Goal: Information Seeking & Learning: Learn about a topic

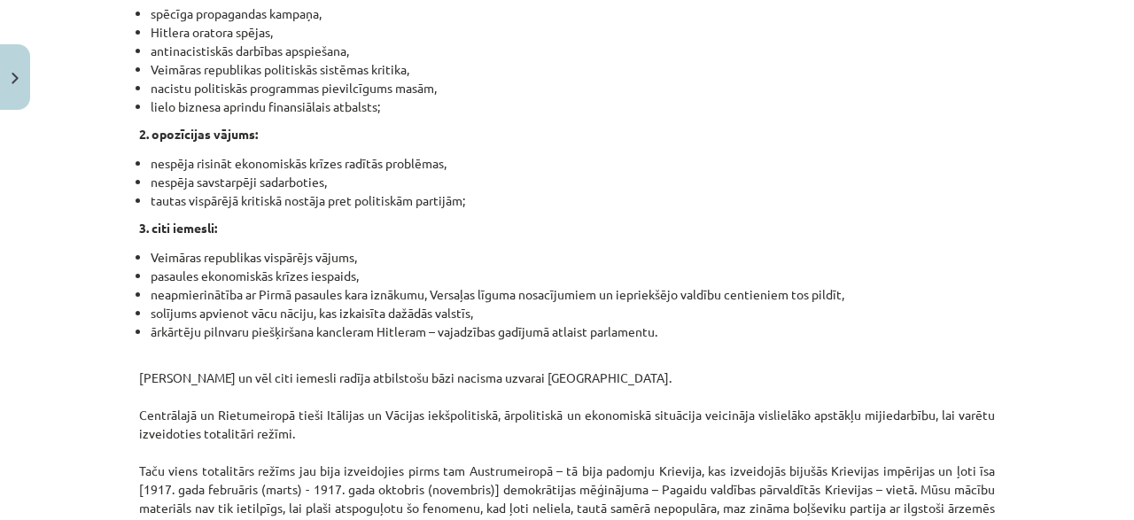
scroll to position [4590, 0]
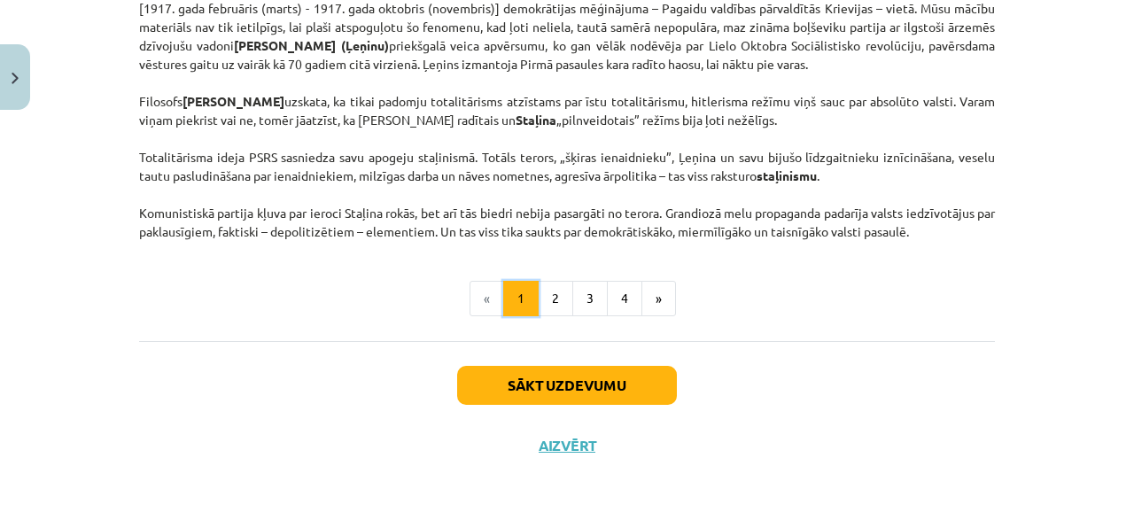
click at [536, 298] on button "1" at bounding box center [520, 298] width 35 height 35
click at [661, 308] on button "»" at bounding box center [659, 298] width 35 height 35
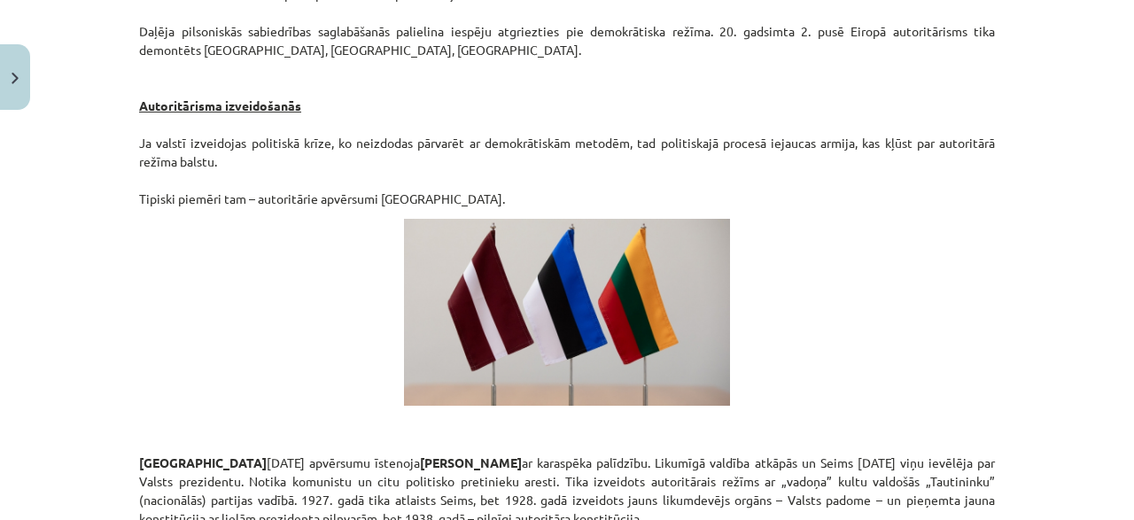
scroll to position [3174, 0]
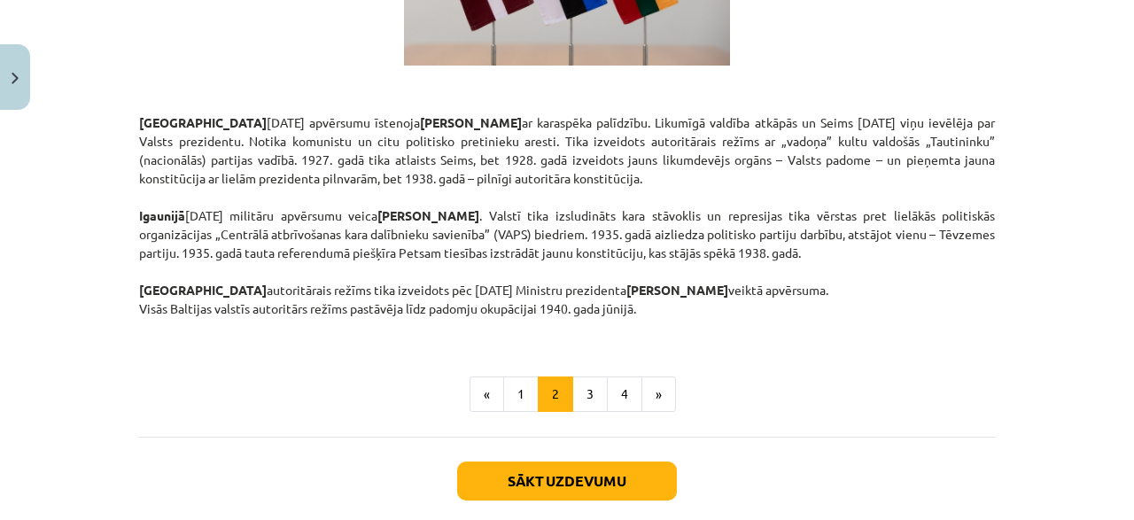
click at [661, 377] on button "»" at bounding box center [659, 394] width 35 height 35
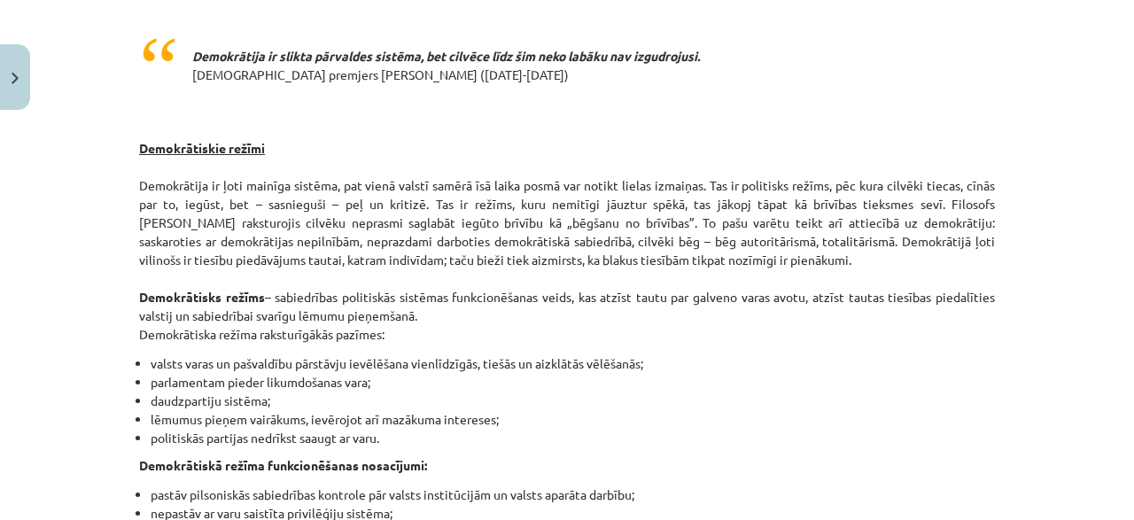
scroll to position [0, 0]
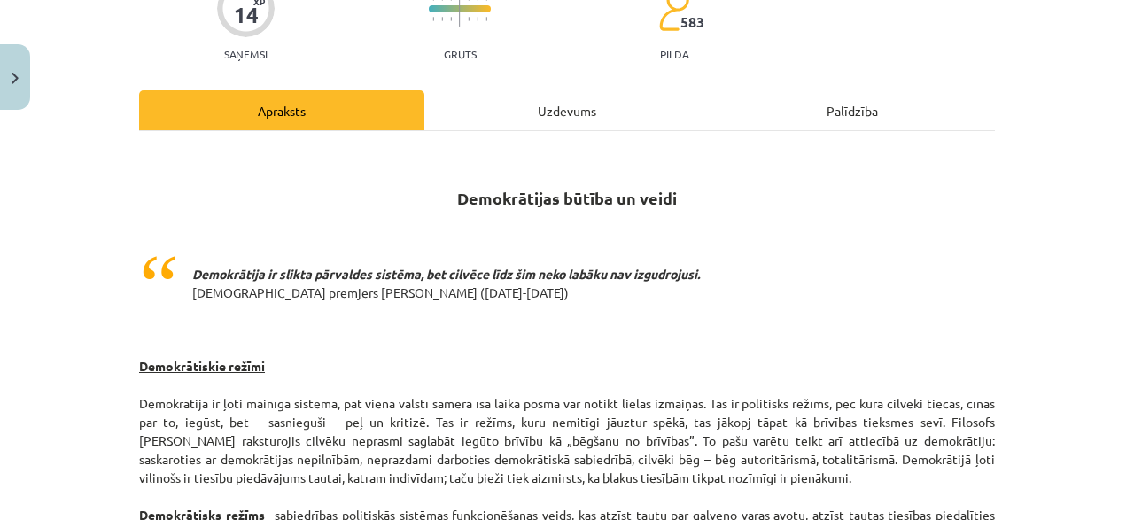
click at [525, 102] on div "Uzdevums" at bounding box center [566, 110] width 285 height 40
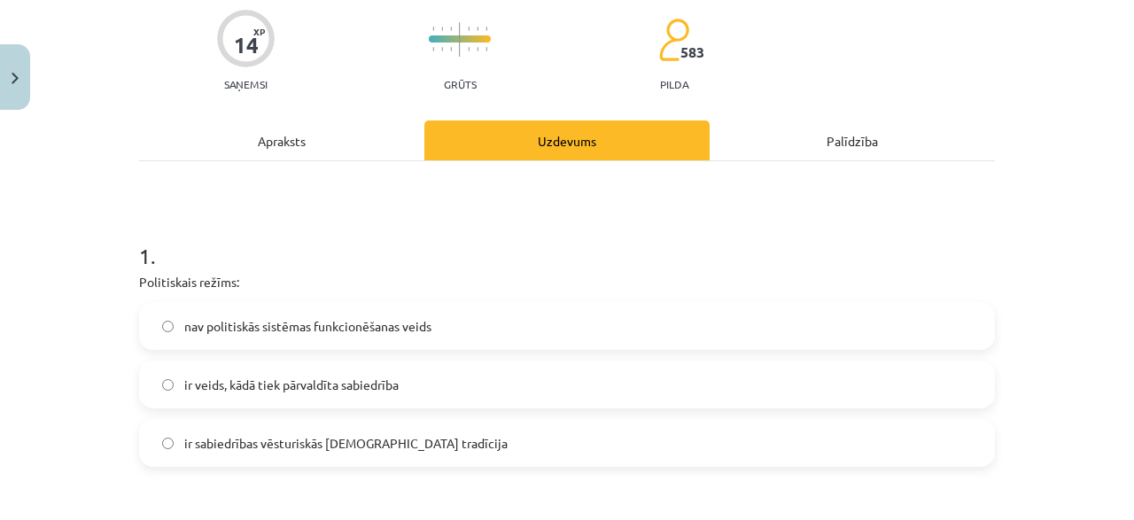
scroll to position [214, 0]
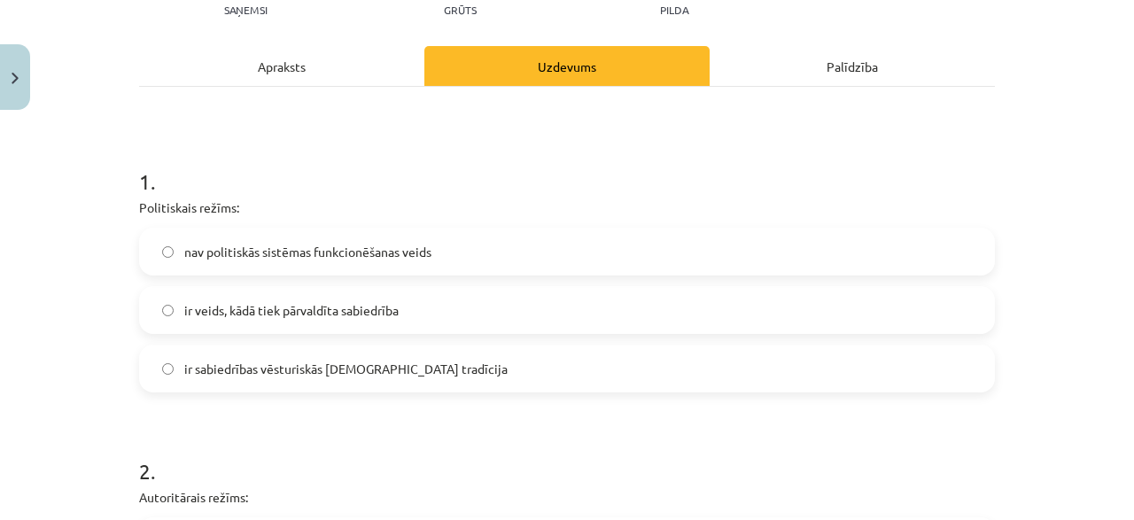
click at [361, 311] on span "ir veids, kādā tiek pārvaldīta sabiedrība" at bounding box center [291, 310] width 214 height 19
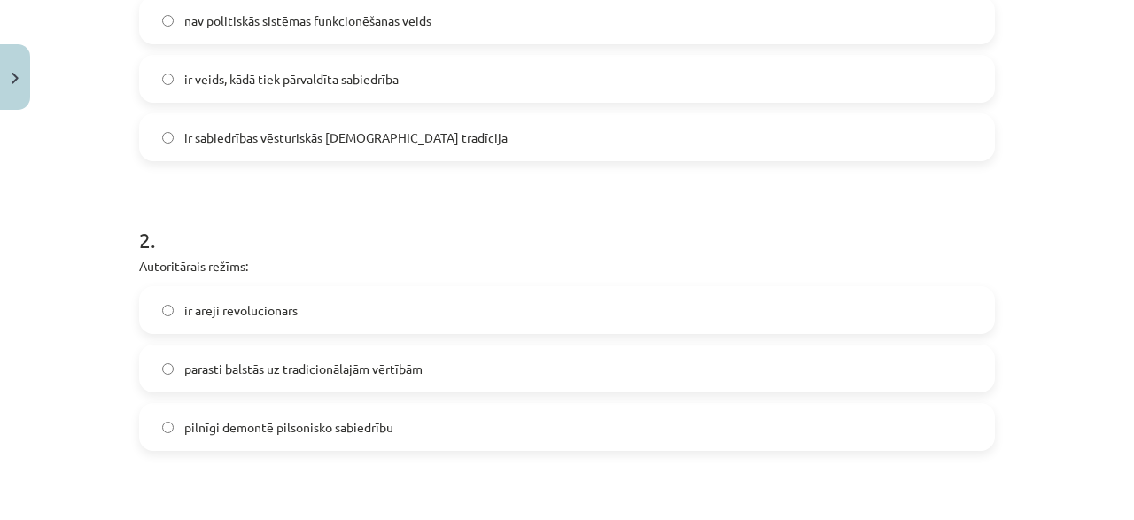
scroll to position [470, 0]
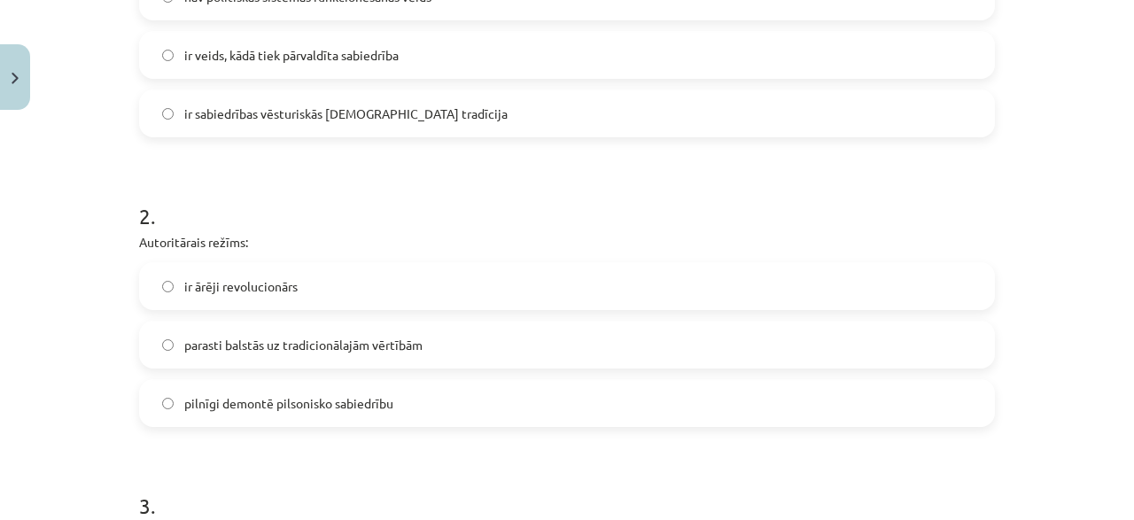
click at [315, 398] on span "pilnīgi demontē pilsonisko sabiedrību" at bounding box center [288, 403] width 209 height 19
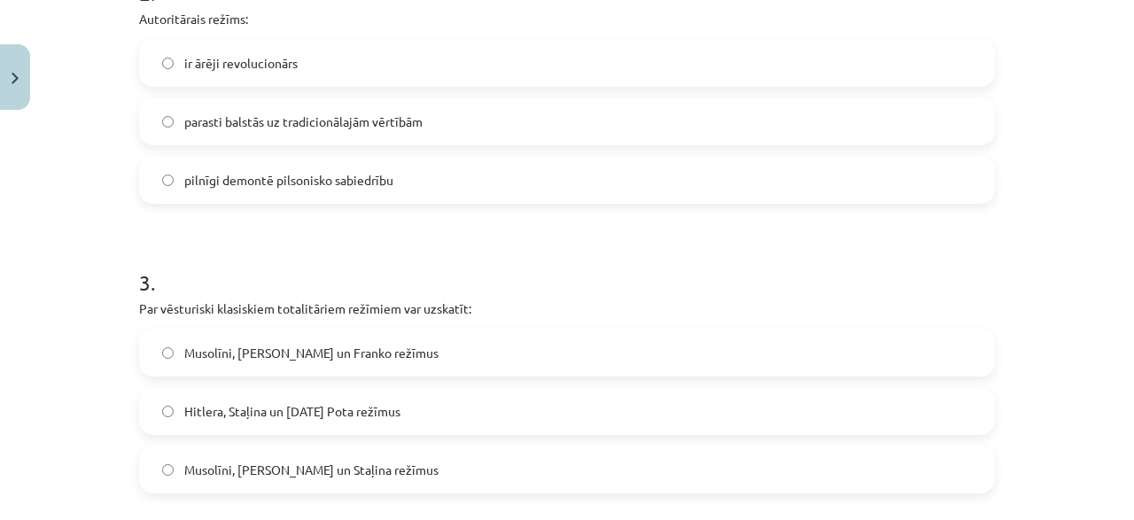
scroll to position [725, 0]
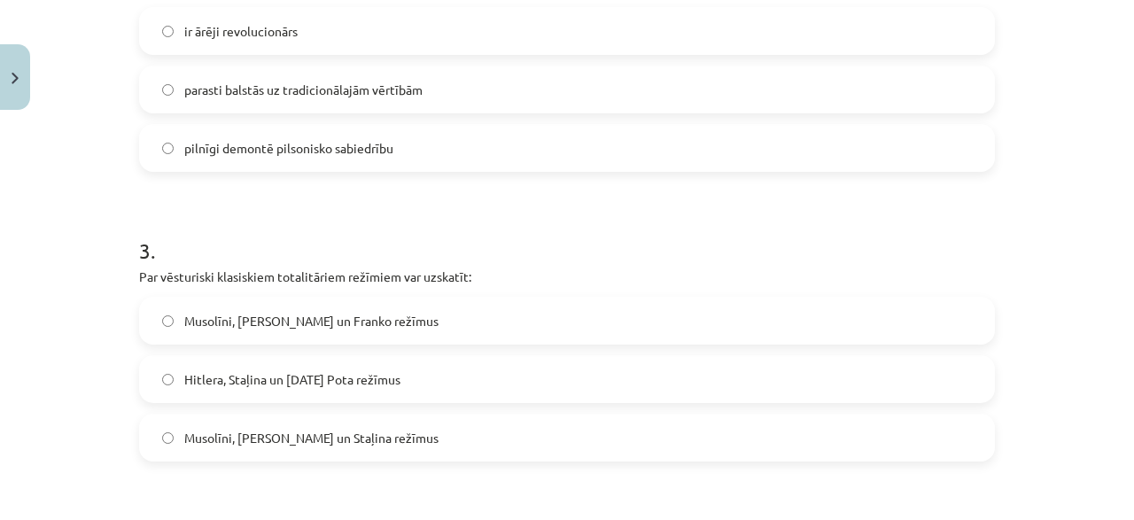
click at [1098, 146] on div "Mācību tēma: Sociālās zinātnes i - 11. klases 1. ieskaites mācību materiāls #3 …" at bounding box center [567, 260] width 1134 height 520
click at [1098, 145] on div "Mācību tēma: Sociālās zinātnes i - 11. klases 1. ieskaites mācību materiāls #3 …" at bounding box center [567, 260] width 1134 height 520
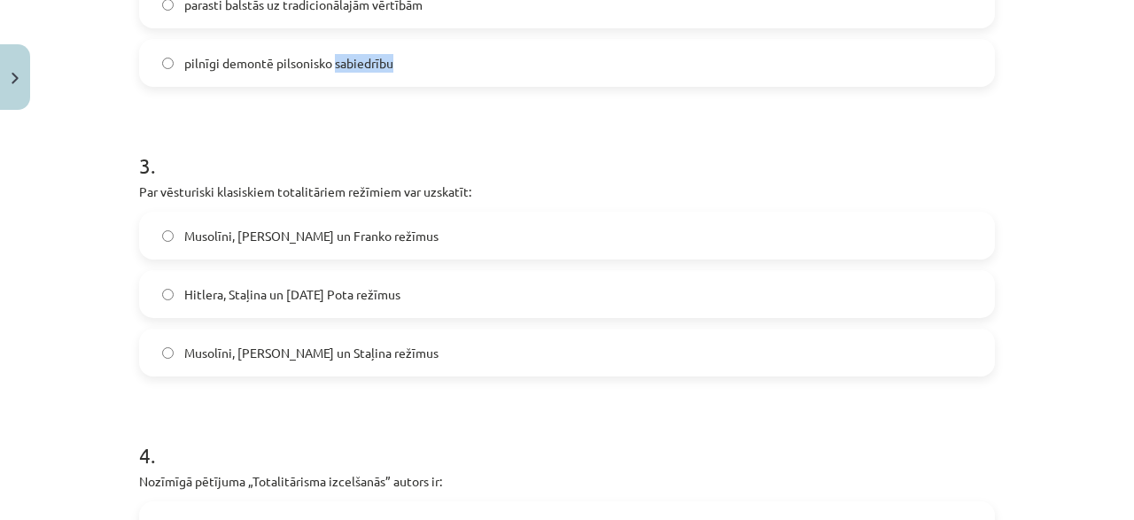
click at [221, 357] on span "Musolīni, Hitlera un Staļina režīmus" at bounding box center [311, 353] width 254 height 19
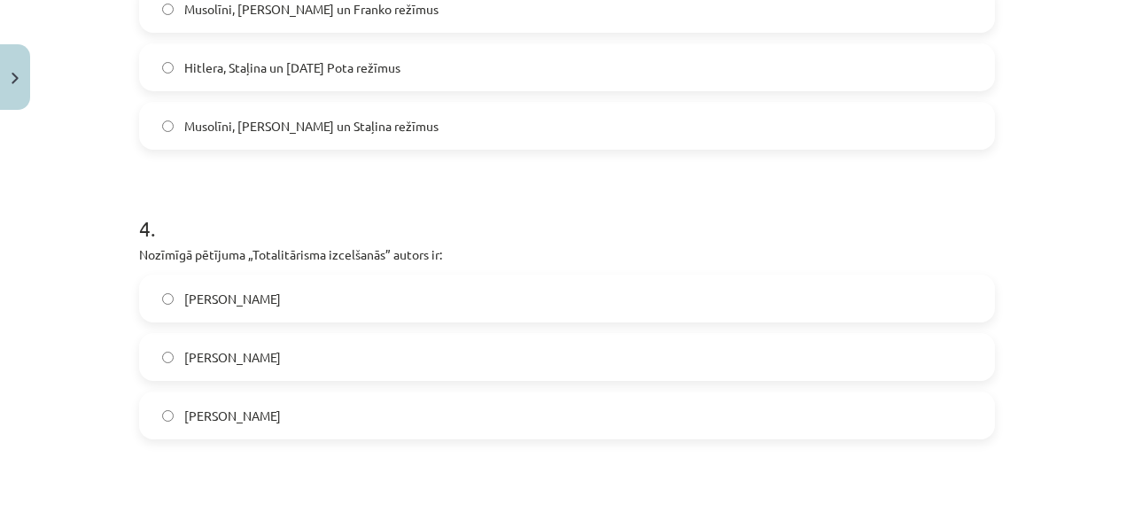
scroll to position [1065, 0]
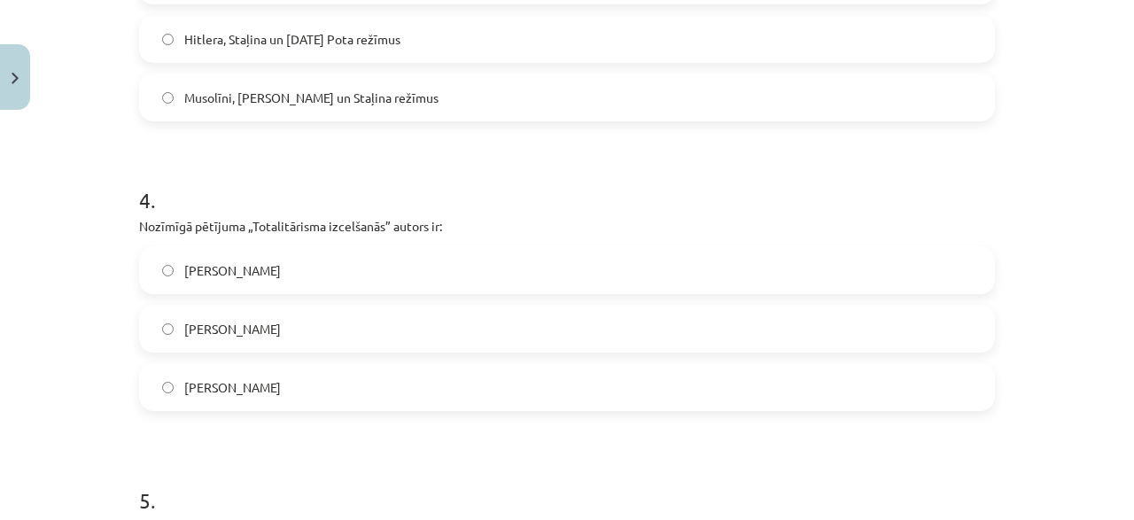
click at [210, 393] on span "[PERSON_NAME]" at bounding box center [232, 387] width 97 height 19
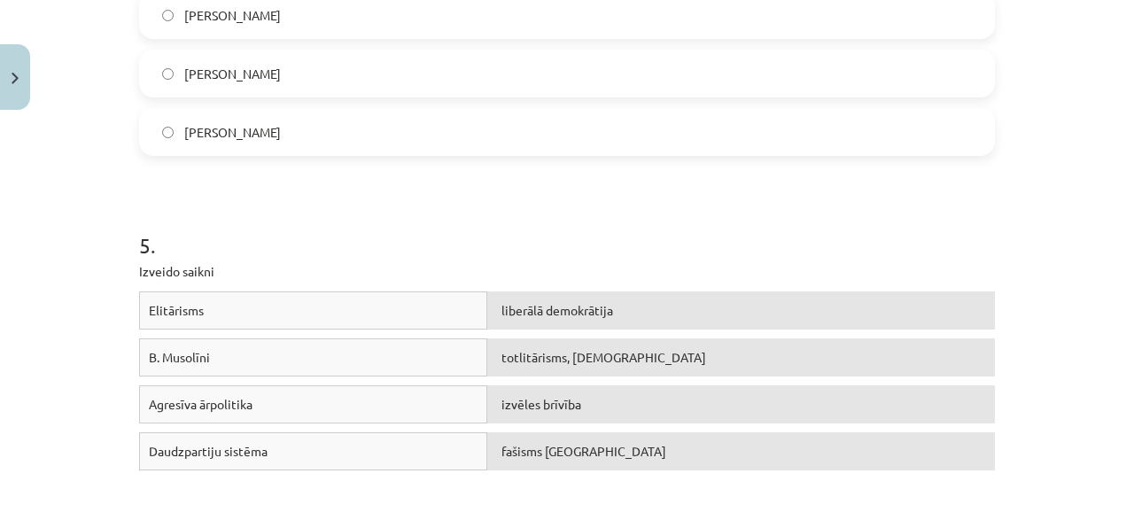
scroll to position [1405, 0]
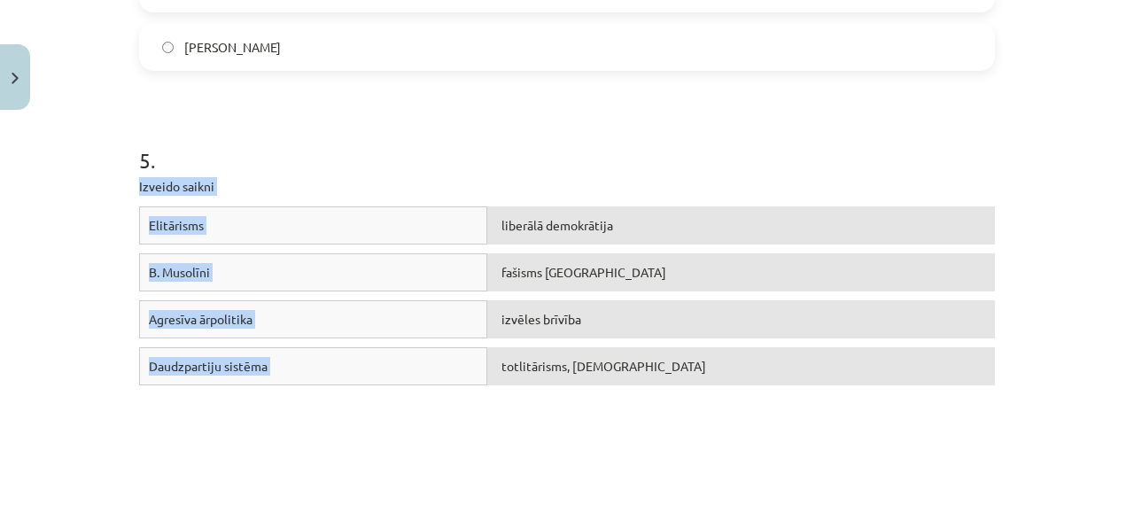
drag, startPoint x: 134, startPoint y: 179, endPoint x: 673, endPoint y: 390, distance: 578.6
copy div "Izveido saikni Elitārisms liberālā demokrātija B. Musolīni fašisms Itālijā Agre…"
click at [346, 442] on div "Elitārisms liberālā demokrātija B. Musolīni fašisms Itālijā Agresīva ārpolitika…" at bounding box center [567, 339] width 856 height 266
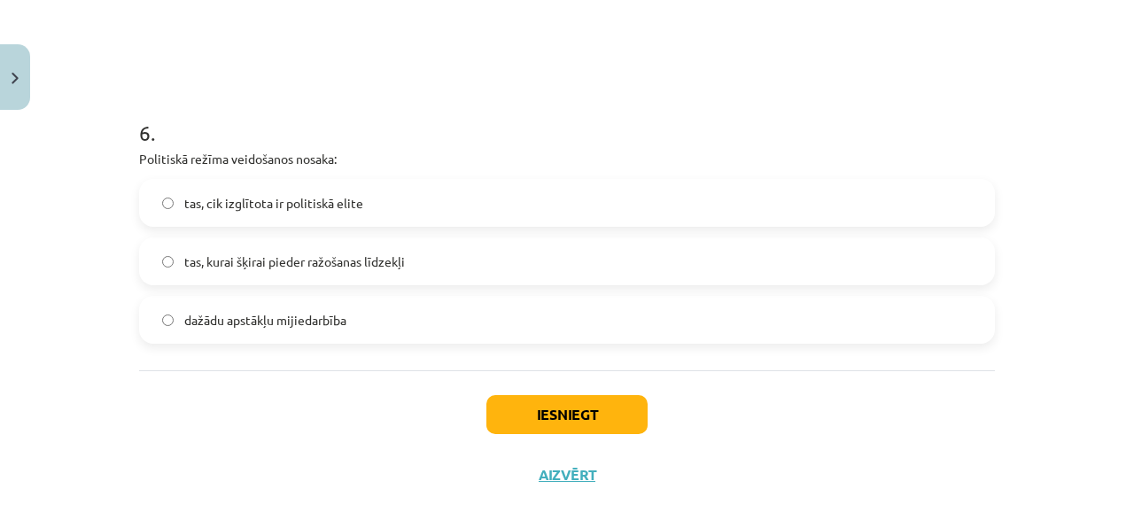
scroll to position [1831, 0]
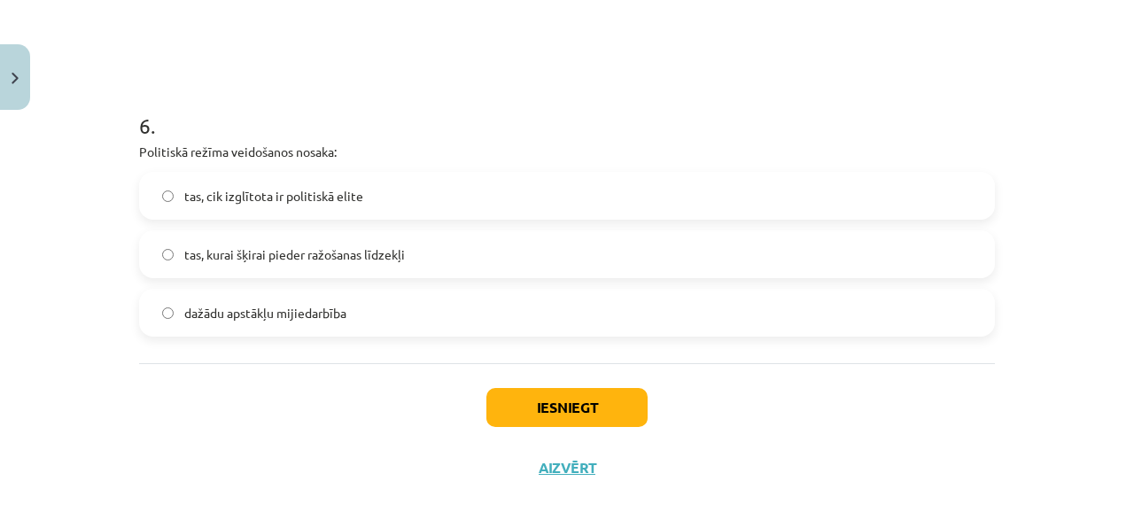
click at [263, 307] on span "dažādu apstākļu mijiedarbība" at bounding box center [265, 313] width 162 height 19
click at [572, 391] on button "Iesniegt" at bounding box center [566, 407] width 161 height 39
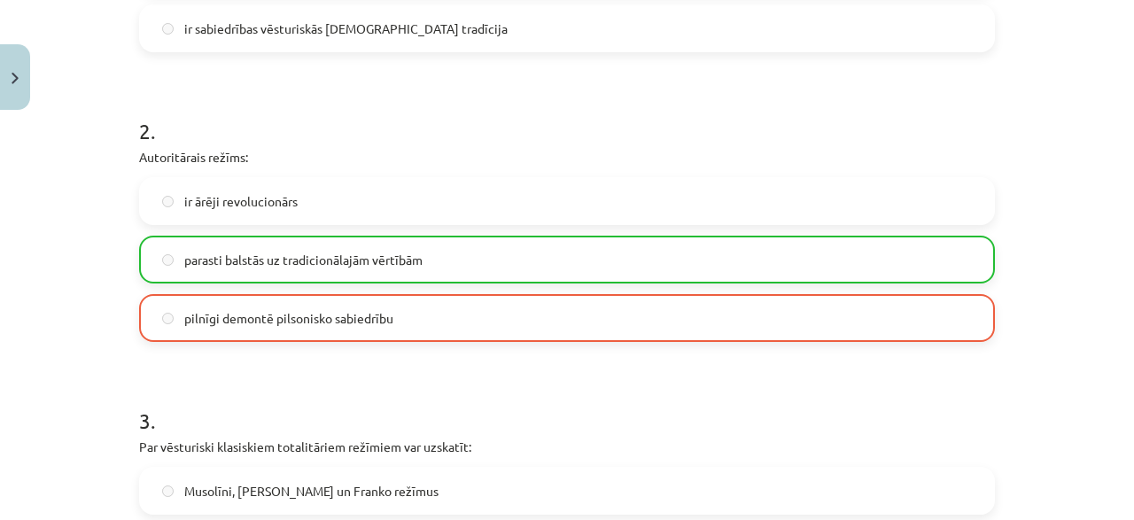
scroll to position [470, 0]
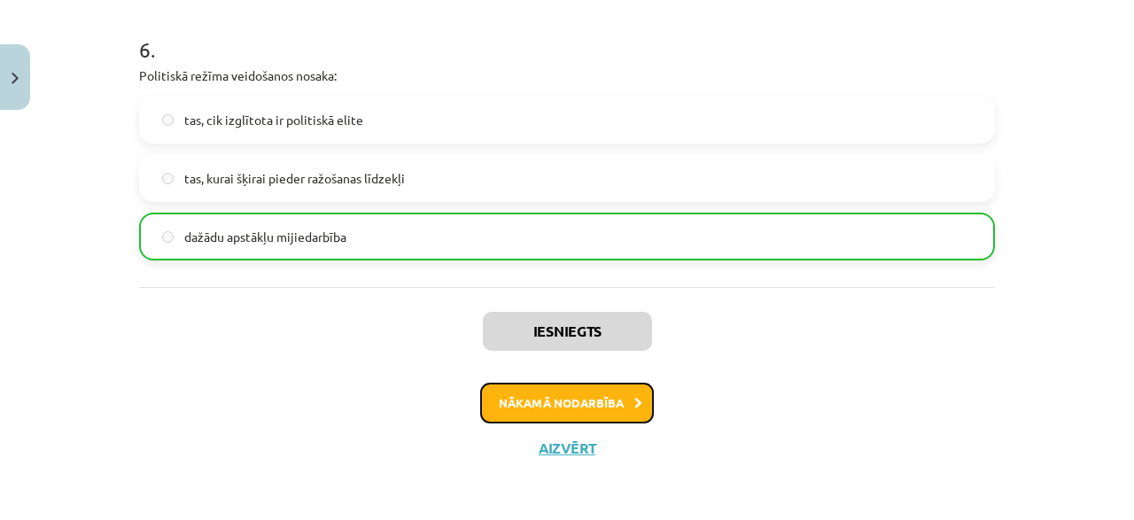
click at [580, 405] on button "Nākamā nodarbība" at bounding box center [567, 403] width 174 height 41
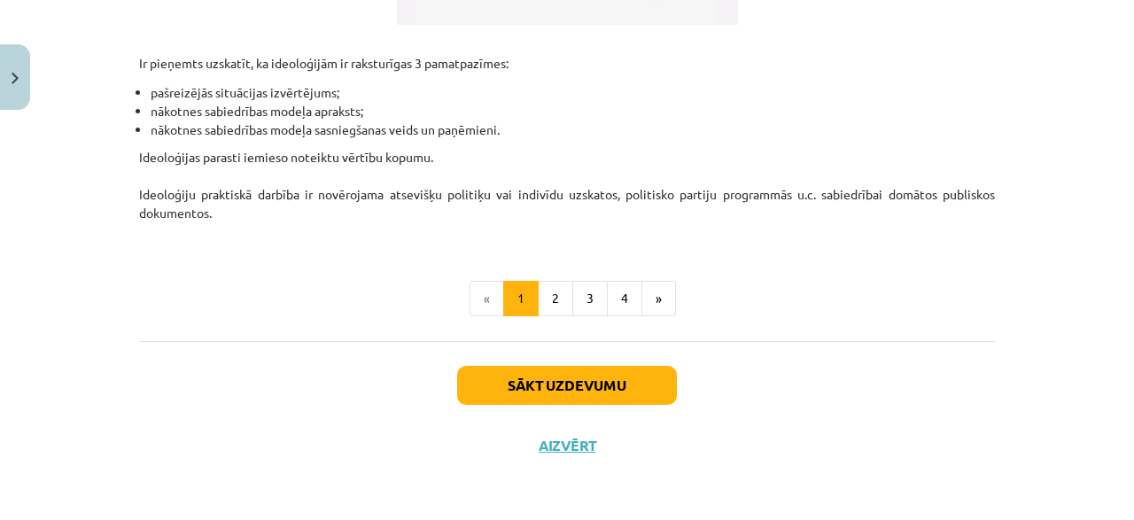
scroll to position [618, 0]
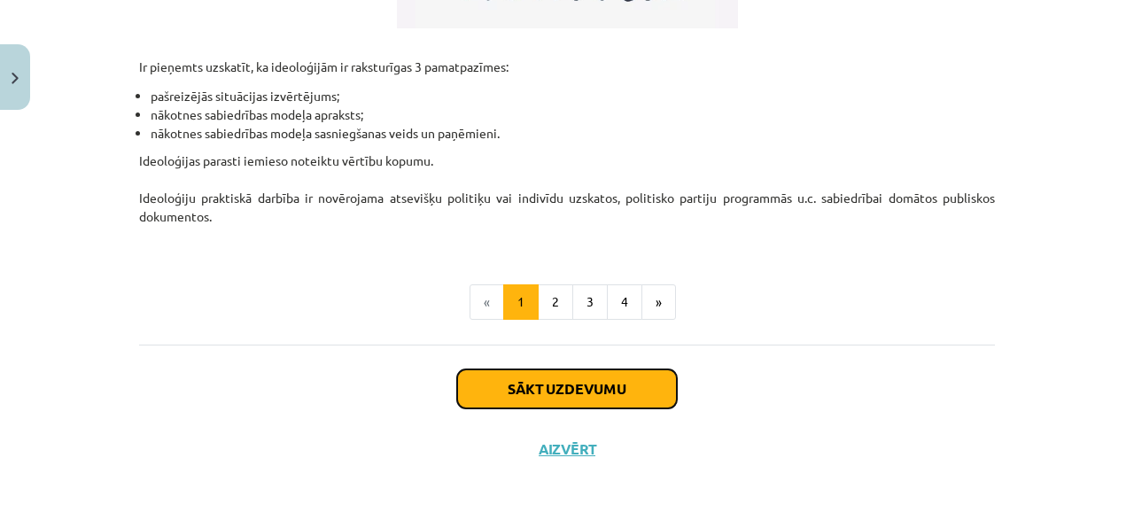
click at [536, 373] on button "Sākt uzdevumu" at bounding box center [567, 389] width 220 height 39
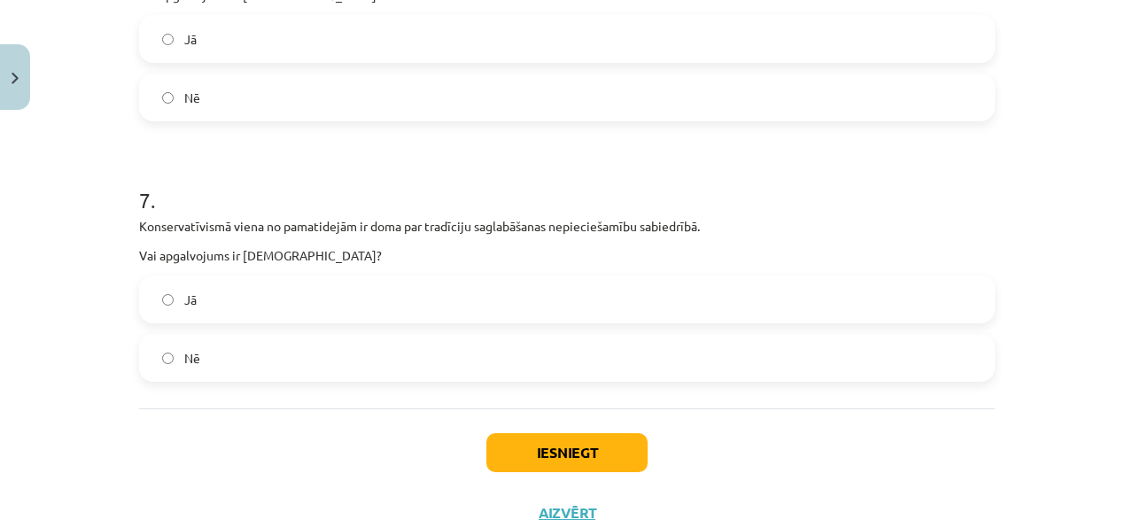
scroll to position [1981, 0]
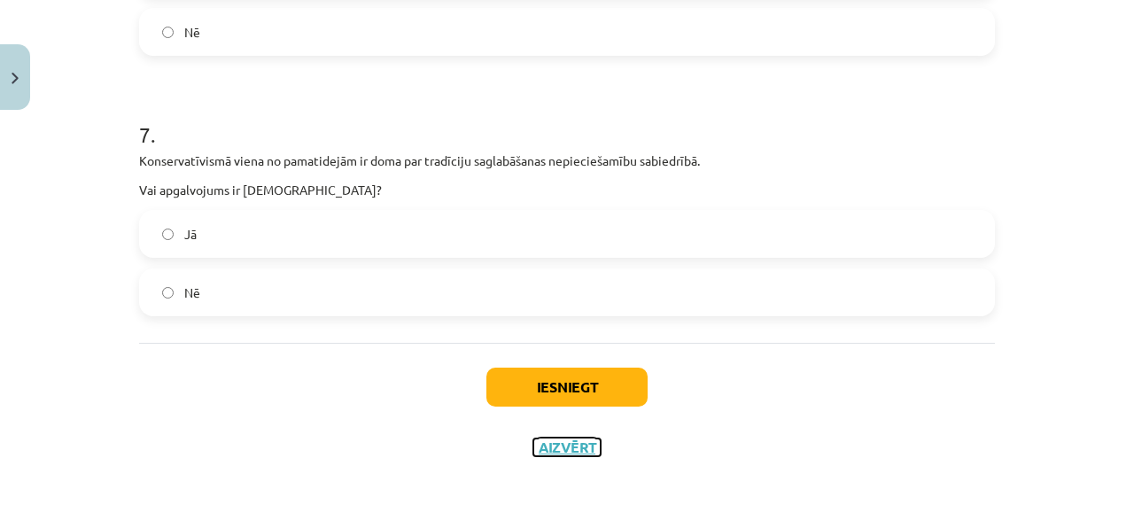
click at [566, 446] on button "Aizvērt" at bounding box center [566, 448] width 67 height 18
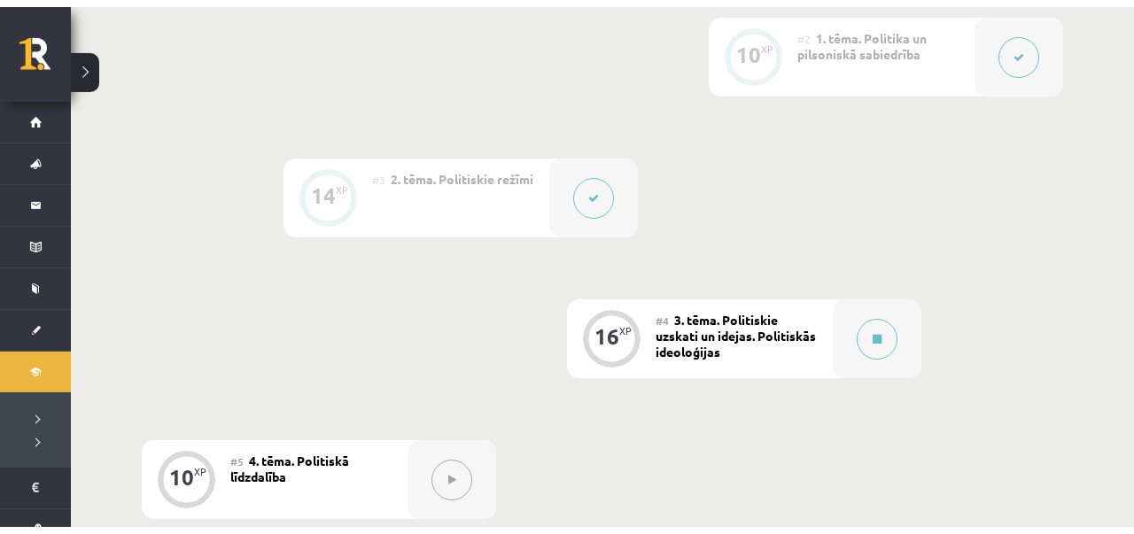
scroll to position [645, 0]
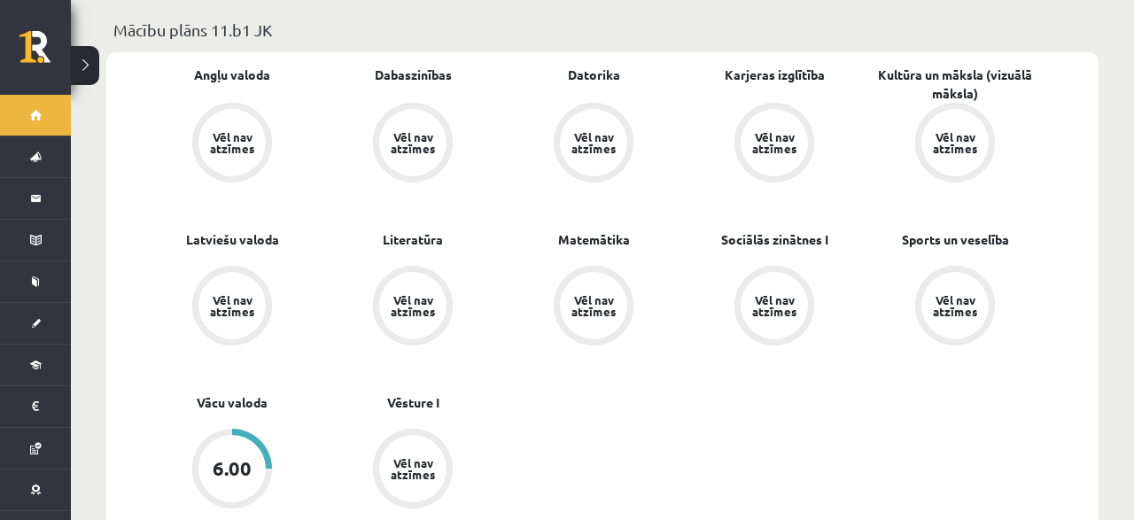
scroll to position [922, 0]
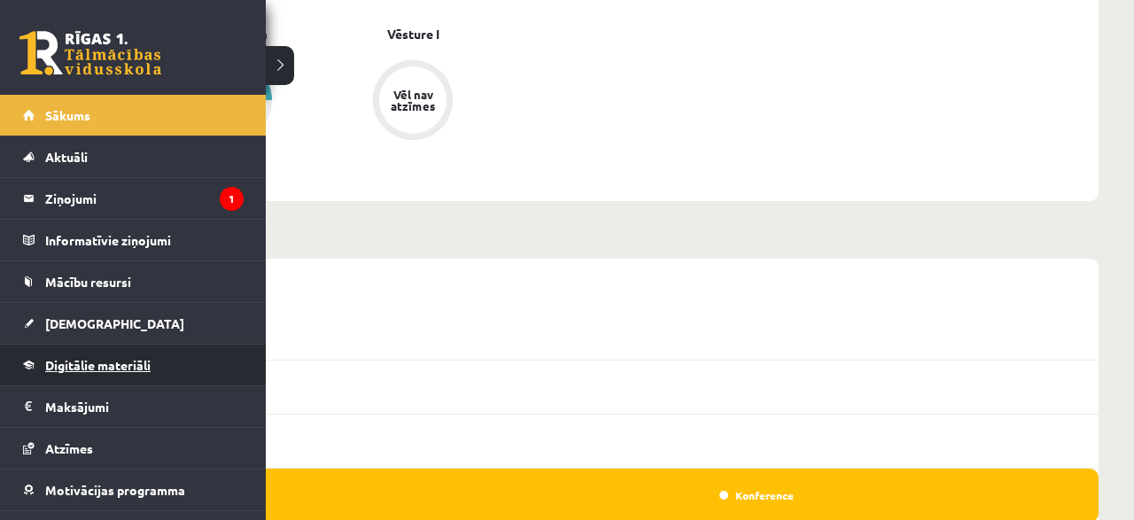
click at [82, 366] on span "Digitālie materiāli" at bounding box center [97, 365] width 105 height 16
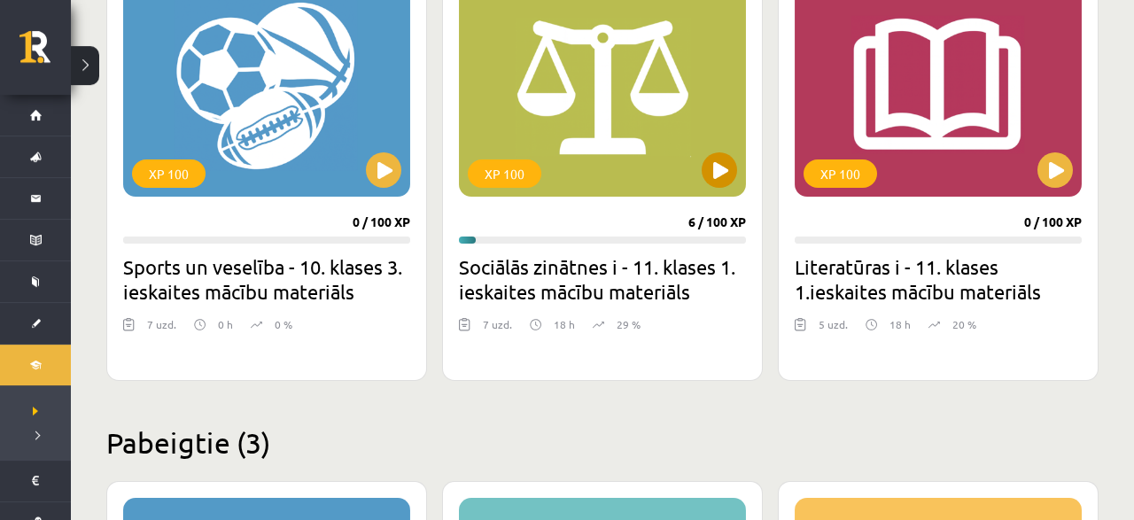
scroll to position [1659, 0]
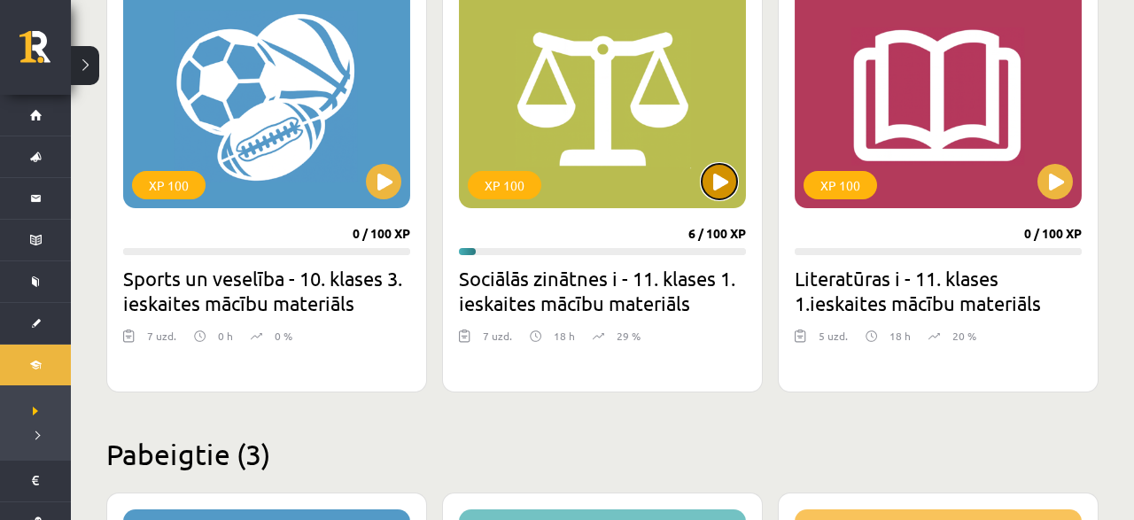
click at [727, 175] on button at bounding box center [719, 181] width 35 height 35
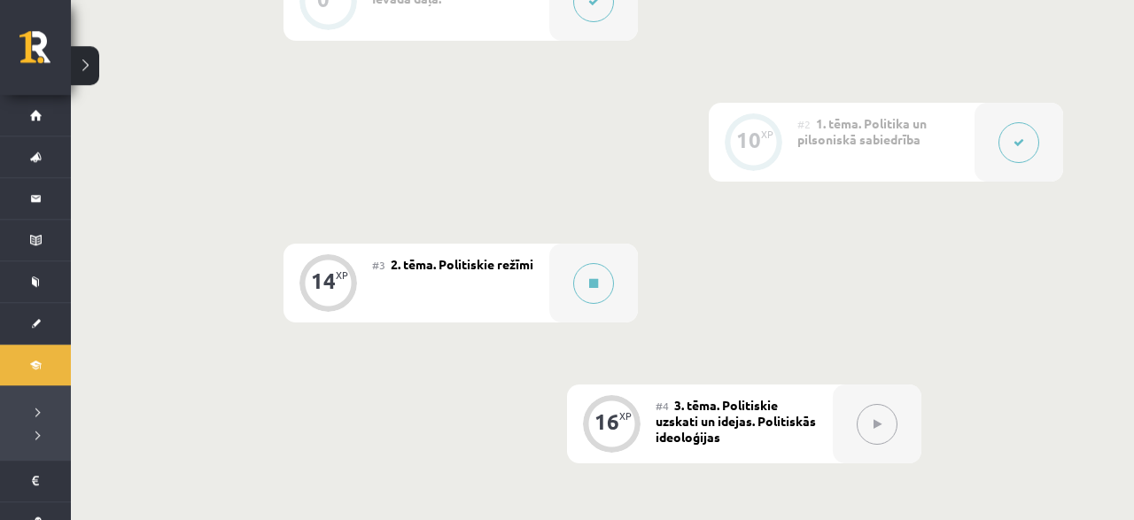
scroll to position [553, 0]
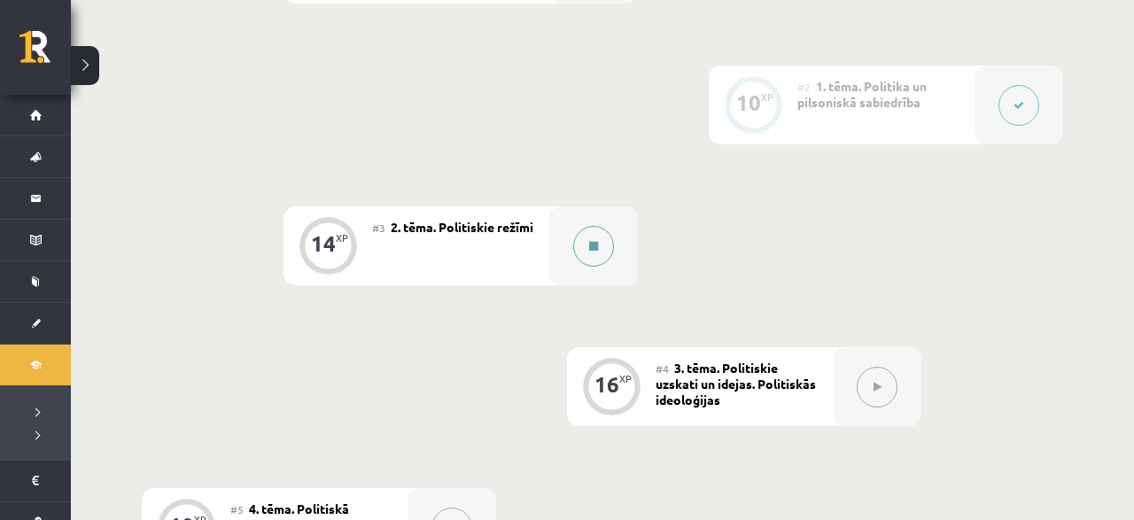
click at [609, 251] on button at bounding box center [593, 246] width 41 height 41
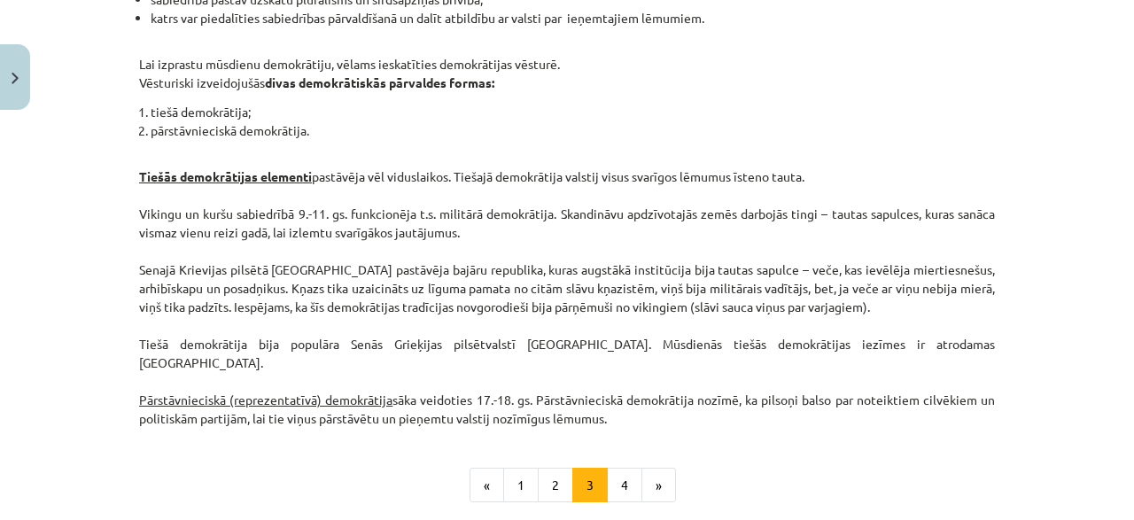
scroll to position [1701, 0]
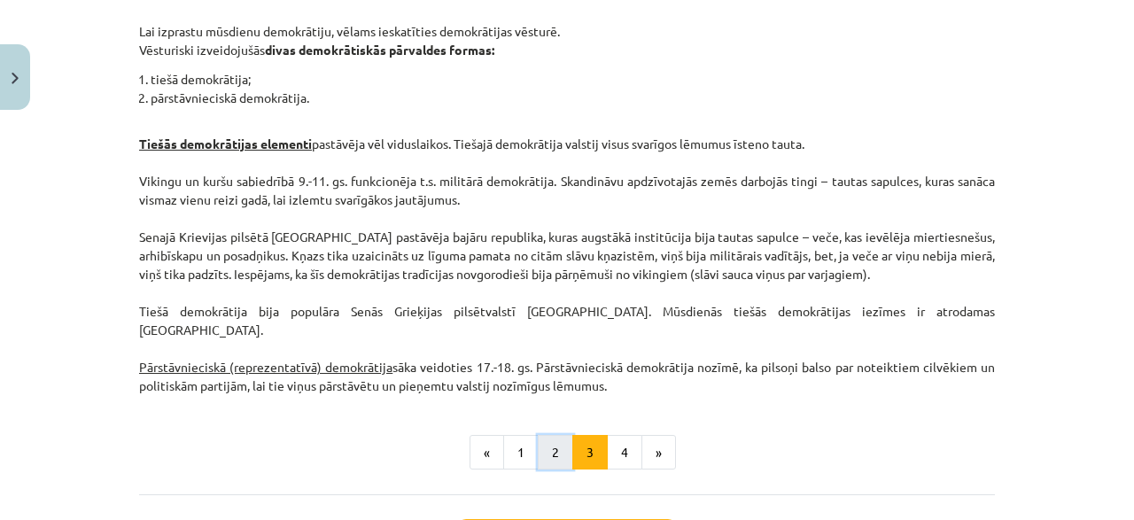
click at [558, 435] on button "2" at bounding box center [555, 452] width 35 height 35
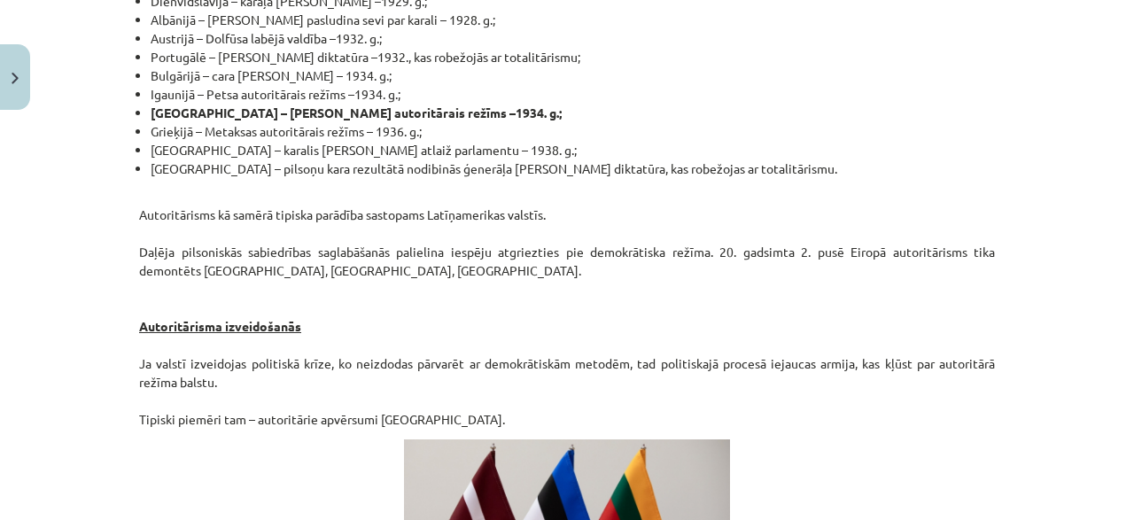
scroll to position [3174, 0]
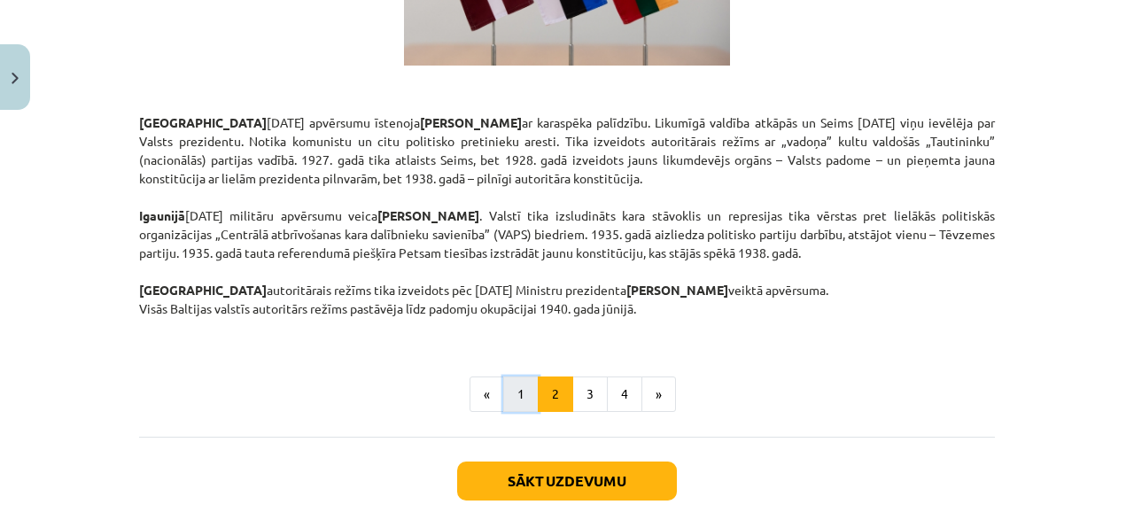
click at [525, 377] on button "1" at bounding box center [520, 394] width 35 height 35
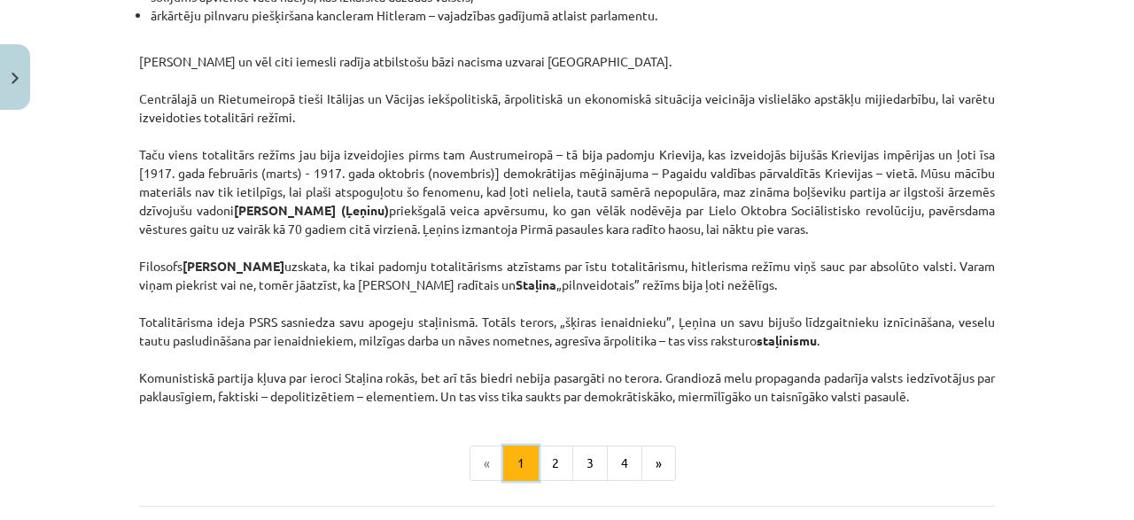
scroll to position [4485, 0]
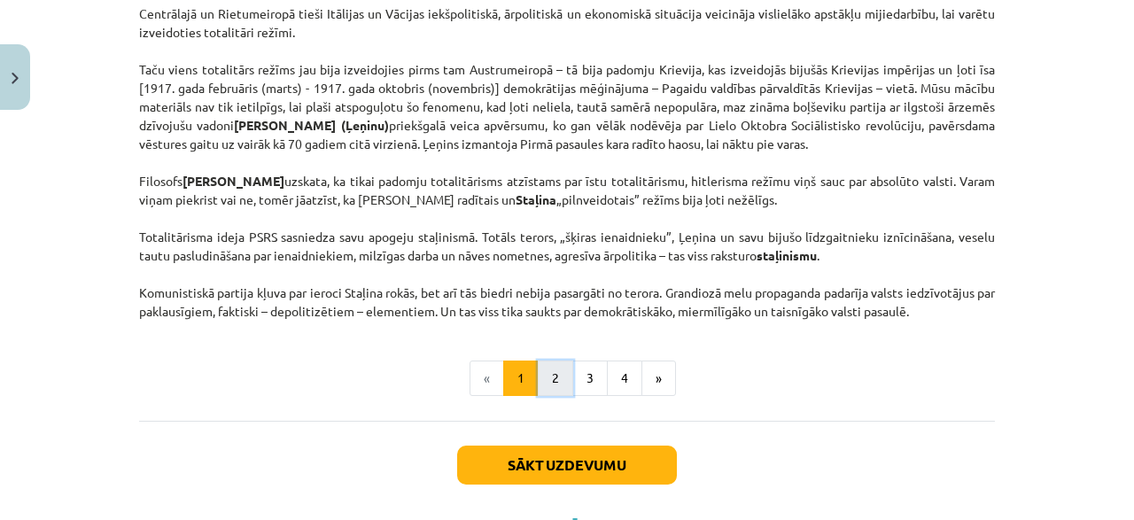
click at [561, 396] on button "2" at bounding box center [555, 378] width 35 height 35
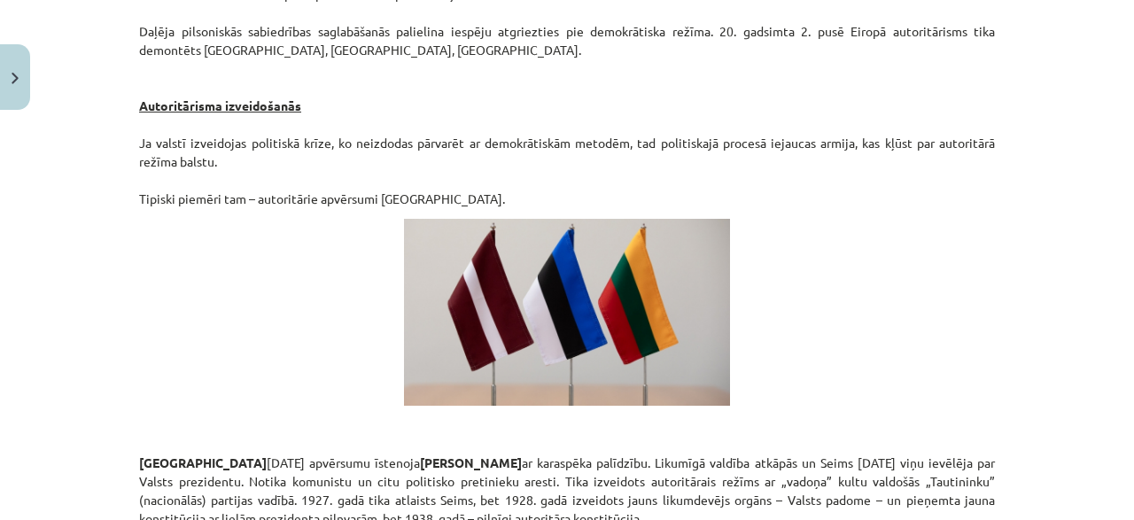
scroll to position [3174, 0]
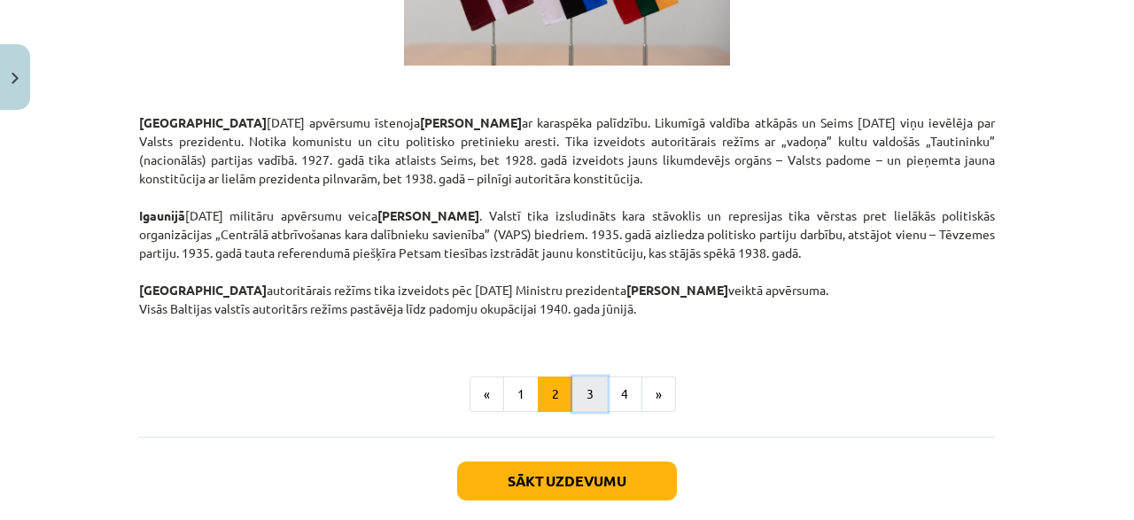
click at [578, 377] on button "3" at bounding box center [589, 394] width 35 height 35
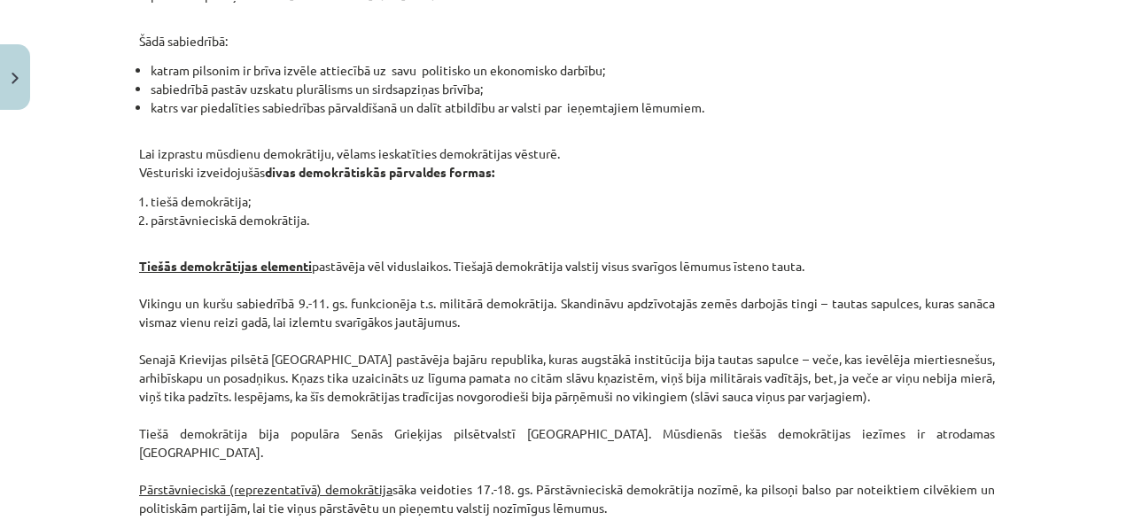
scroll to position [1834, 0]
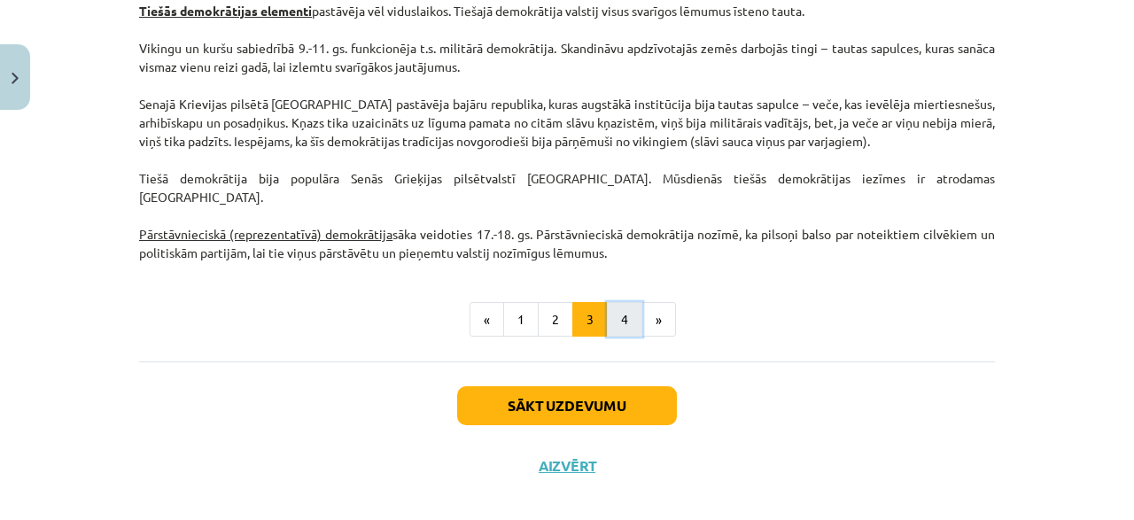
click at [618, 309] on button "4" at bounding box center [624, 319] width 35 height 35
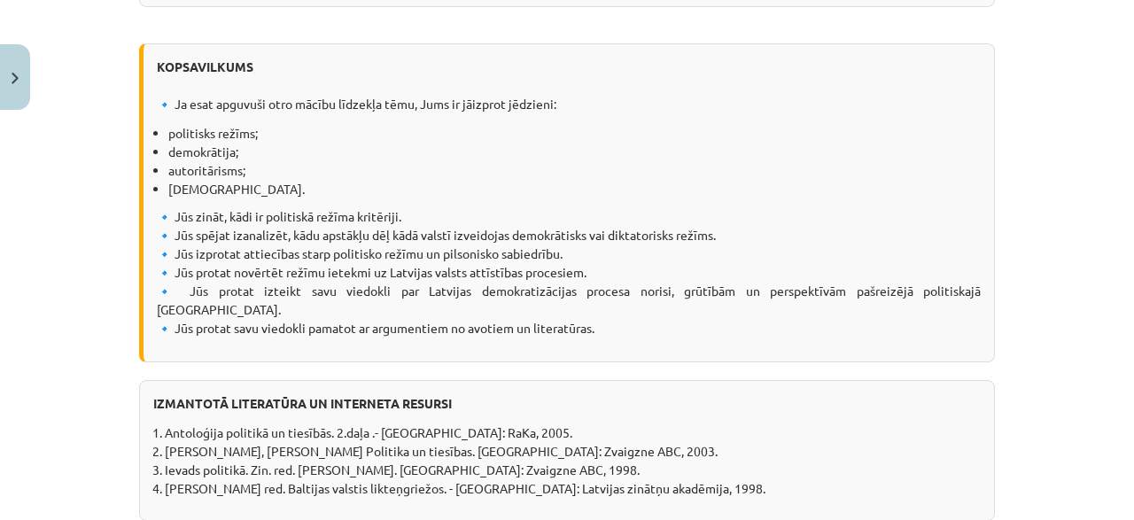
scroll to position [2358, 0]
